Goal: Transaction & Acquisition: Purchase product/service

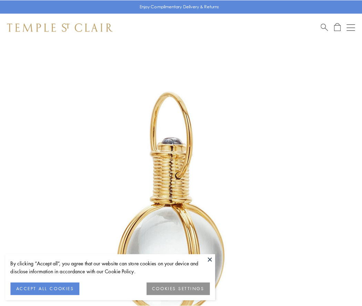
scroll to position [180, 0]
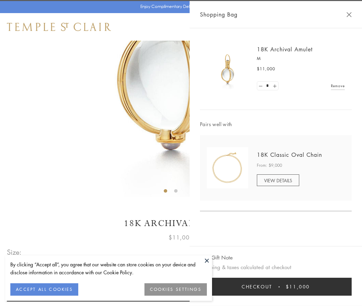
click at [276, 287] on button "Checkout $11,000" at bounding box center [276, 287] width 152 height 18
